Goal: Communication & Community: Connect with others

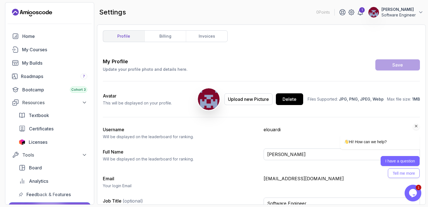
click at [398, 162] on button "I have a question" at bounding box center [400, 161] width 39 height 10
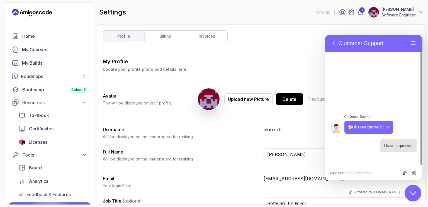
click at [325, 35] on div "Rate this chat Insert emoji" at bounding box center [325, 35] width 0 height 0
click at [333, 43] on button "Back" at bounding box center [334, 43] width 9 height 8
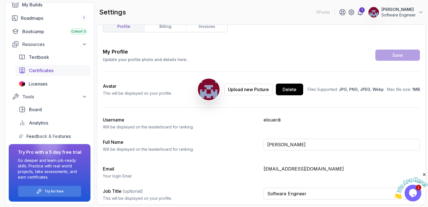
scroll to position [59, 0]
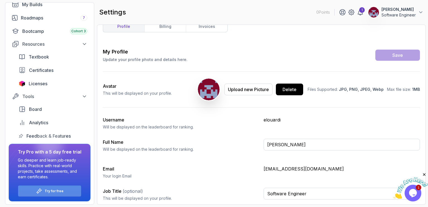
click at [65, 190] on div "Try for free" at bounding box center [49, 191] width 63 height 11
click at [63, 190] on div "Try for free" at bounding box center [49, 191] width 63 height 11
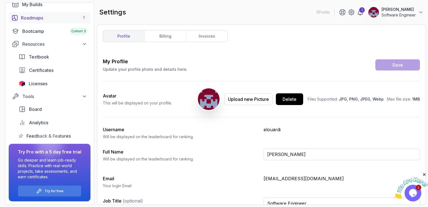
scroll to position [0, 0]
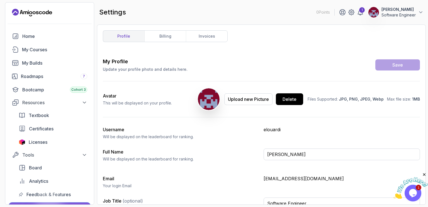
click at [40, 12] on icon "Landing page" at bounding box center [32, 12] width 40 height 9
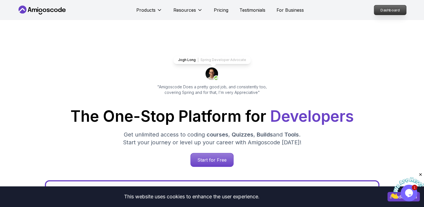
click at [389, 9] on p "Dashboard" at bounding box center [390, 9] width 32 height 9
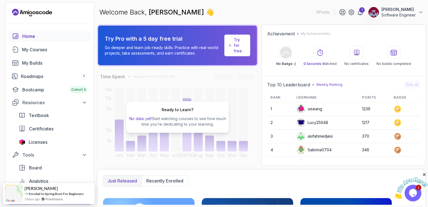
click at [235, 44] on p "Try for free" at bounding box center [240, 45] width 12 height 17
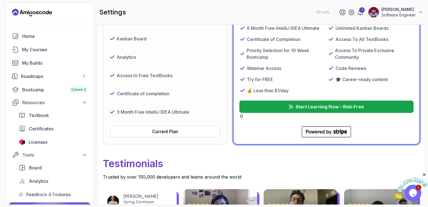
scroll to position [129, 0]
click at [312, 104] on p "Start Learning Now – Risk-Free" at bounding box center [330, 106] width 68 height 7
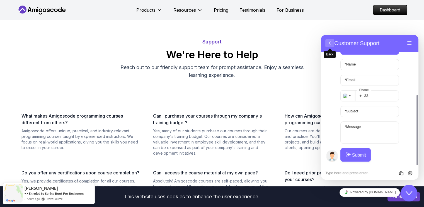
click at [328, 42] on button "Back" at bounding box center [329, 43] width 9 height 8
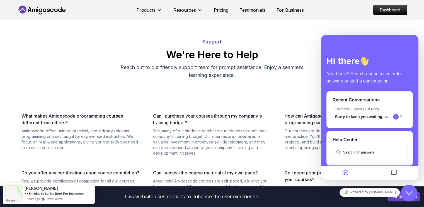
click at [303, 55] on h2 "We're Here to Help" at bounding box center [212, 54] width 386 height 11
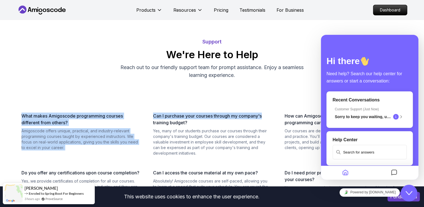
drag, startPoint x: 264, startPoint y: 84, endPoint x: 264, endPoint y: 90, distance: 5.9
click at [264, 90] on section "Support We're Here to Help Reach out to our friendly support team for prompt as…" at bounding box center [212, 174] width 390 height 287
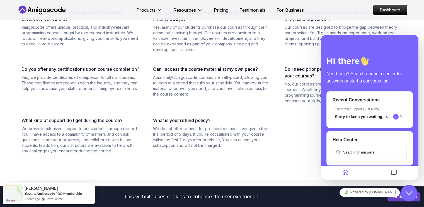
click at [256, 110] on div "What makes Amigoscode programming courses different from others? Amigoscode off…" at bounding box center [212, 81] width 386 height 145
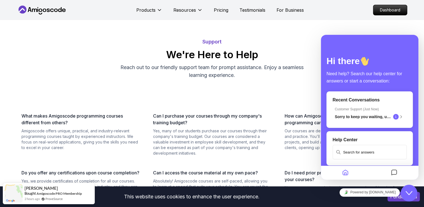
scroll to position [1, 0]
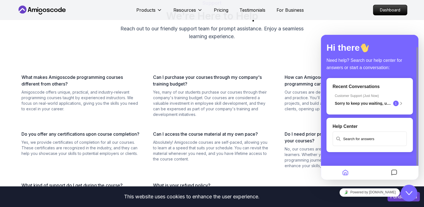
scroll to position [33, 0]
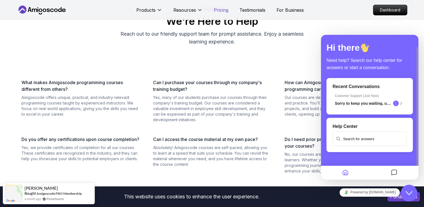
click at [221, 10] on p "Pricing" at bounding box center [221, 10] width 14 height 7
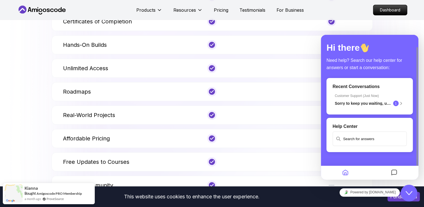
scroll to position [2137, 0]
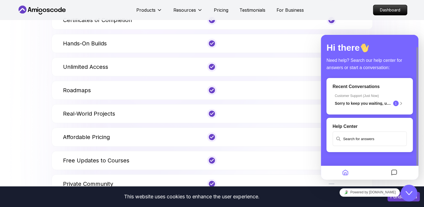
click at [367, 54] on div "Need help? Search our help center for answers or start a conversation:" at bounding box center [370, 62] width 86 height 17
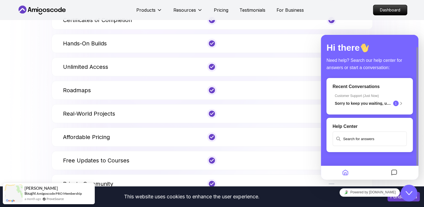
click at [344, 173] on icon "Home" at bounding box center [345, 173] width 7 height 11
click at [396, 173] on icon "Messages" at bounding box center [394, 173] width 7 height 11
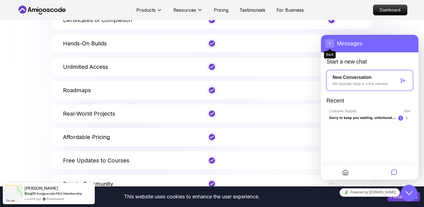
click at [330, 44] on button "Back" at bounding box center [329, 43] width 9 height 8
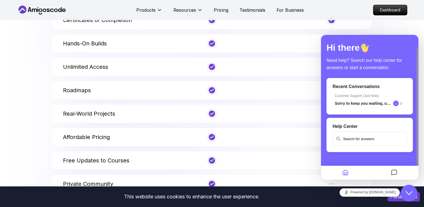
click at [390, 24] on div "Features Other Platforms Unlimited Access Courses Certificates of Completion Ha…" at bounding box center [212, 73] width 390 height 287
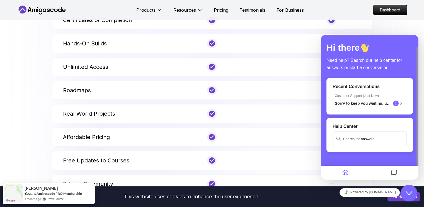
click at [409, 190] on icon "Close Chat This icon closes the chat window." at bounding box center [409, 193] width 7 height 7
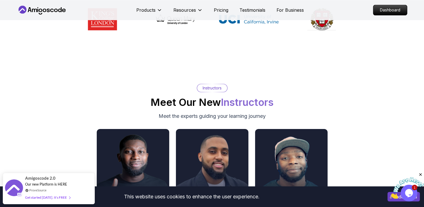
scroll to position [2731, 0]
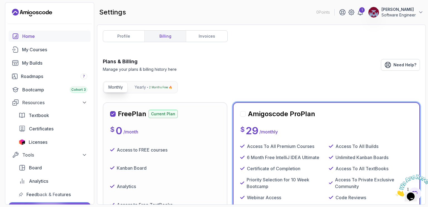
click at [31, 36] on div "Home" at bounding box center [54, 36] width 65 height 7
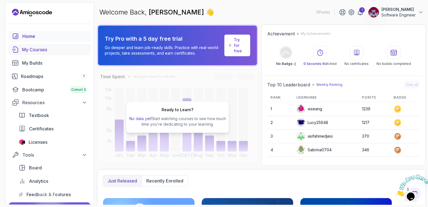
click at [35, 50] on div "My Courses" at bounding box center [54, 49] width 65 height 7
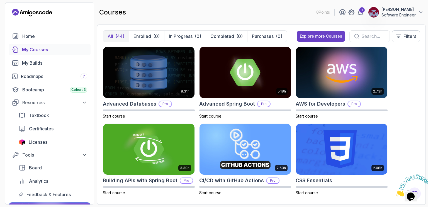
click at [147, 11] on div "courses 0 Points 1 Abdessamad EL OUARDI Software Engineer" at bounding box center [261, 12] width 329 height 20
click at [359, 11] on div "1" at bounding box center [362, 10] width 6 height 6
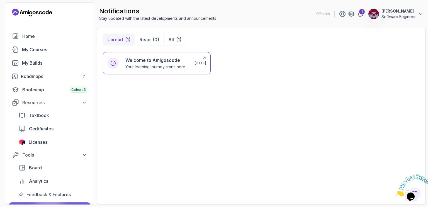
click at [170, 62] on h6 "Welcome to Amigoscode" at bounding box center [155, 60] width 60 height 7
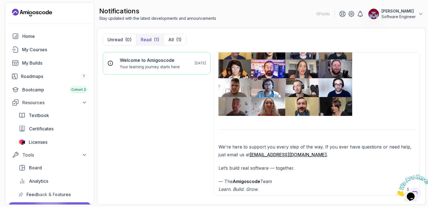
scroll to position [466, 0]
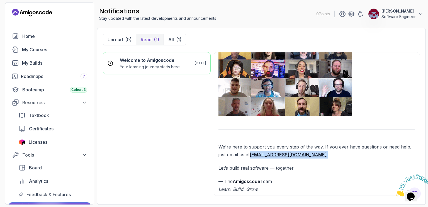
drag, startPoint x: 303, startPoint y: 155, endPoint x: 251, endPoint y: 152, distance: 52.8
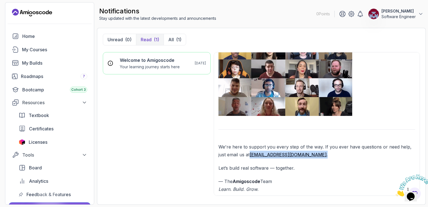
click at [251, 152] on p "We're here to support you every step of the way. If you ever have questions or …" at bounding box center [317, 151] width 197 height 16
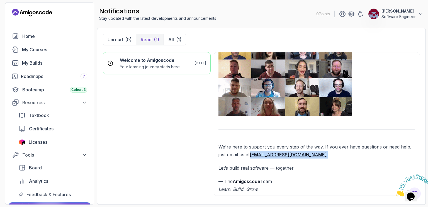
copy p "hello@amigoscode.com ."
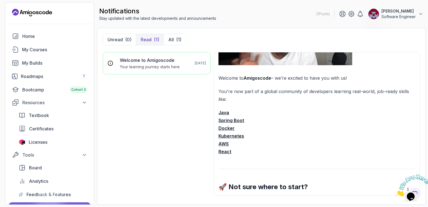
scroll to position [0, 0]
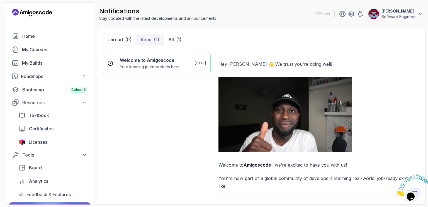
click at [420, 14] on icon at bounding box center [421, 14] width 6 height 6
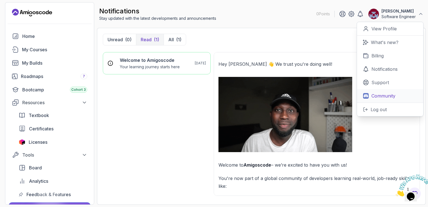
click at [383, 97] on p "Community" at bounding box center [384, 96] width 24 height 7
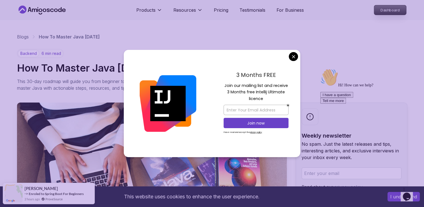
click at [406, 8] on p "Dashboard" at bounding box center [390, 9] width 32 height 9
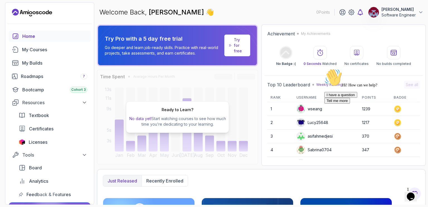
click at [358, 14] on icon at bounding box center [360, 12] width 5 height 6
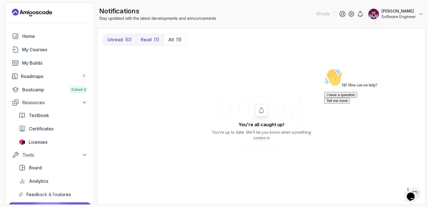
click at [145, 41] on p "Read" at bounding box center [146, 39] width 11 height 7
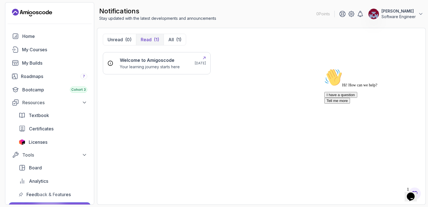
click at [161, 62] on h6 "Welcome to Amigoscode" at bounding box center [150, 60] width 60 height 7
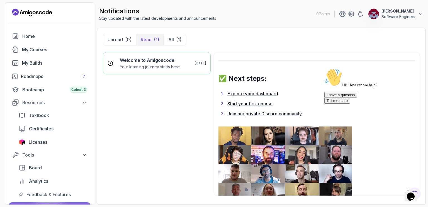
scroll to position [380, 0]
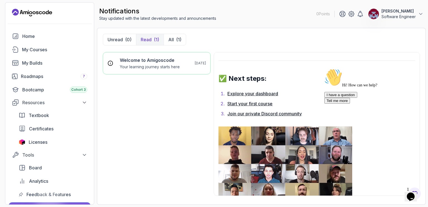
click at [272, 114] on link "Join our private Discord community" at bounding box center [265, 114] width 74 height 6
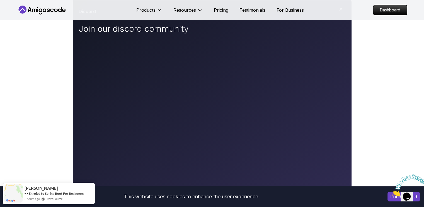
scroll to position [111, 0]
click at [392, 197] on img at bounding box center [409, 186] width 35 height 22
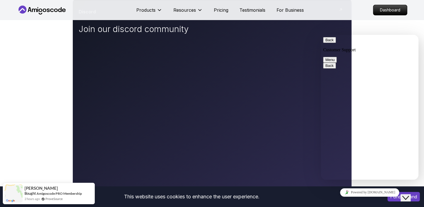
click at [409, 195] on icon "Close Chat This icon closes the chat window." at bounding box center [405, 198] width 7 height 7
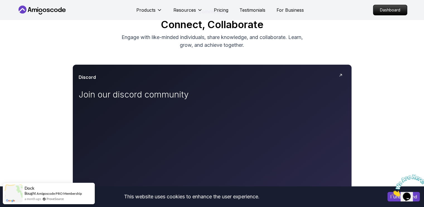
scroll to position [0, 0]
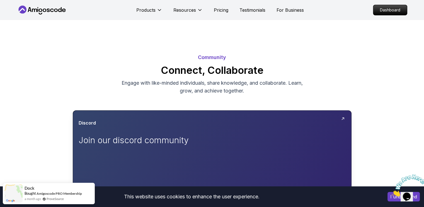
click at [199, 137] on p "Join our discord community" at bounding box center [141, 140] width 125 height 10
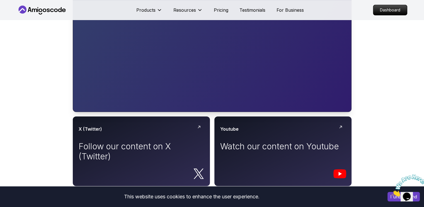
scroll to position [214, 0]
